Goal: Task Accomplishment & Management: Complete application form

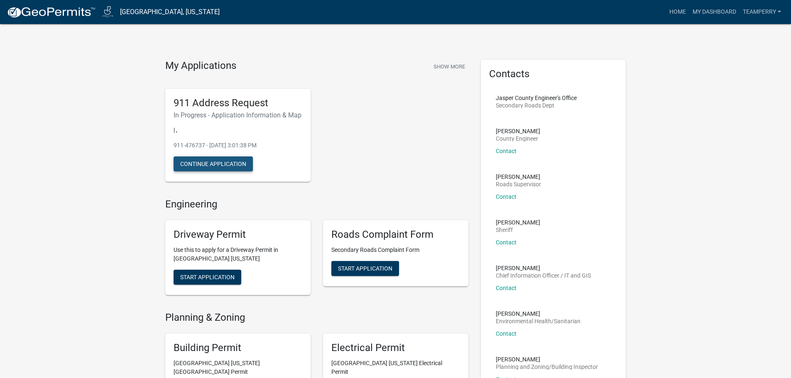
click at [211, 172] on button "Continue Application" at bounding box center [213, 164] width 79 height 15
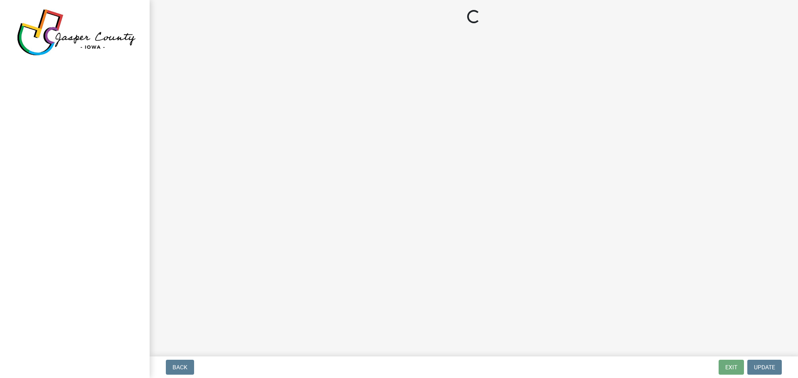
select select "90f2a809-b076-4f46-a099-f5abeade8225"
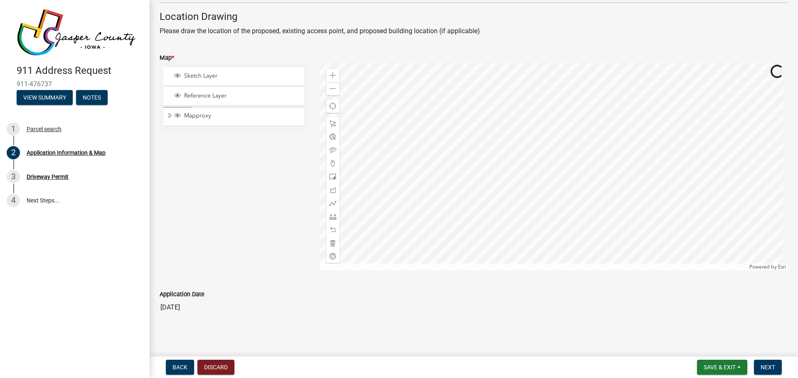
scroll to position [545, 0]
click at [201, 119] on div "Mapproxy" at bounding box center [233, 115] width 140 height 19
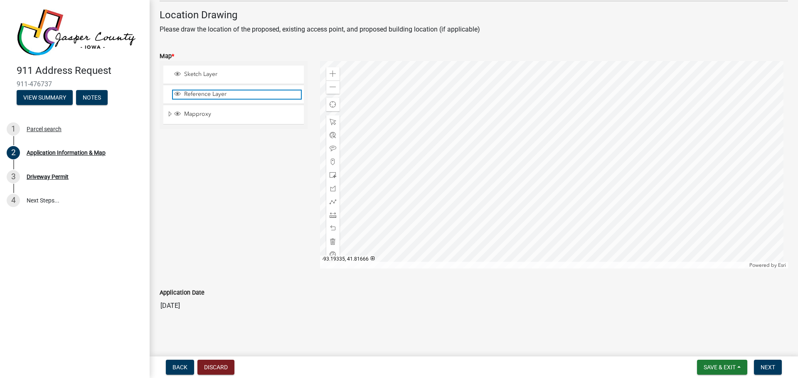
click at [205, 98] on span "Reference Layer" at bounding box center [241, 94] width 119 height 7
click at [200, 67] on div "Sketch Layer" at bounding box center [233, 75] width 140 height 18
click at [200, 73] on span "Sketch Layer" at bounding box center [241, 74] width 119 height 7
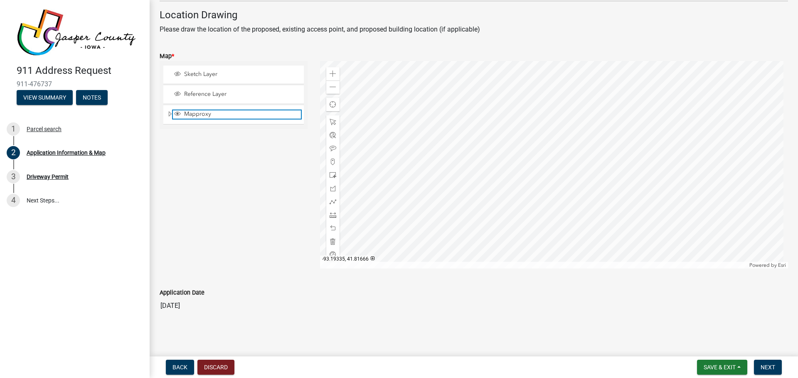
click at [203, 117] on span "Mapproxy" at bounding box center [241, 113] width 119 height 7
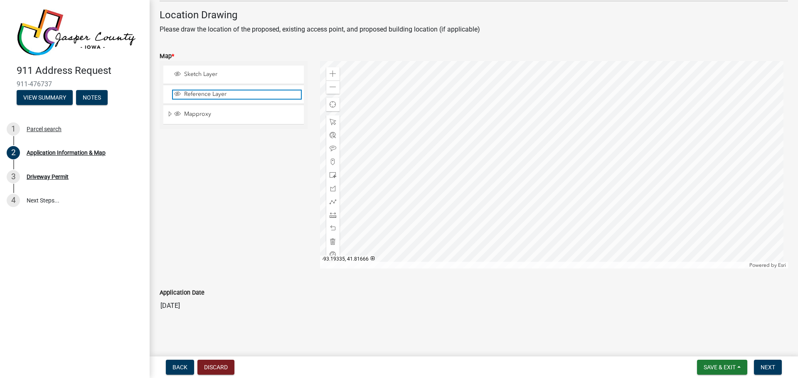
click at [205, 96] on span "Reference Layer" at bounding box center [241, 94] width 119 height 7
click at [205, 77] on span "Sketch Layer" at bounding box center [241, 74] width 119 height 7
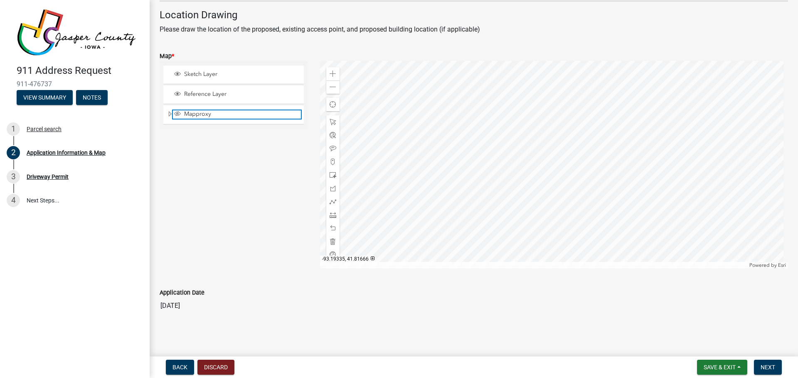
click at [203, 111] on span "Mapproxy" at bounding box center [241, 113] width 119 height 7
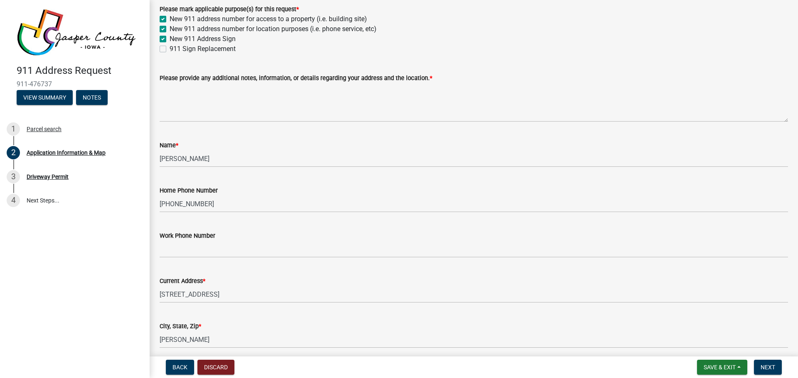
scroll to position [0, 0]
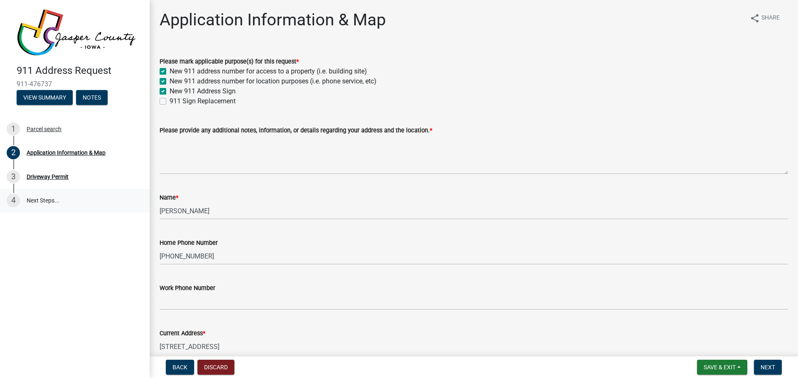
click at [43, 201] on link "4 Next Steps..." at bounding box center [75, 201] width 150 height 24
click at [46, 174] on div "Driveway Permit" at bounding box center [48, 177] width 42 height 6
